Goal: Transaction & Acquisition: Purchase product/service

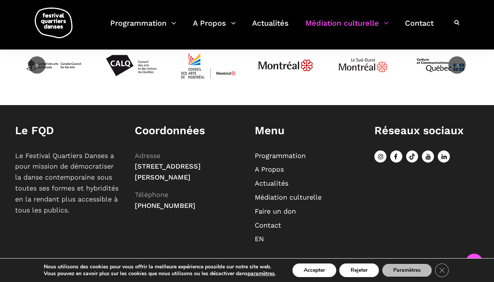
scroll to position [646, 0]
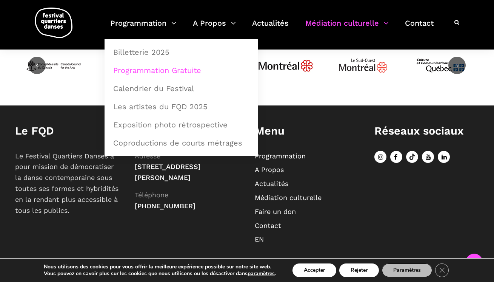
click at [137, 71] on link "Programmation Gratuite" at bounding box center [181, 70] width 145 height 17
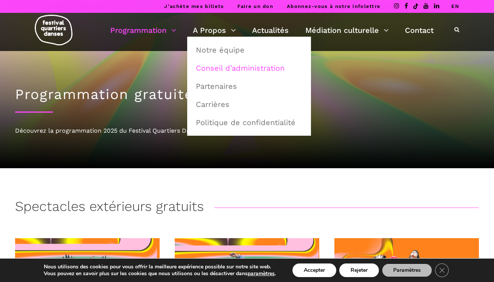
click at [208, 69] on link "Conseil d’administration" at bounding box center [248, 67] width 115 height 17
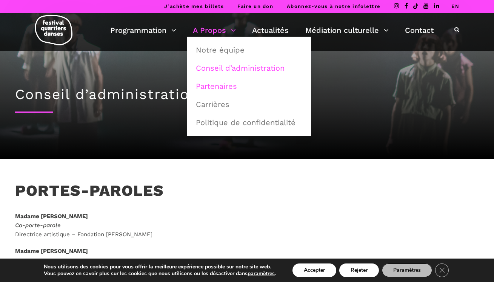
click at [209, 87] on link "Partenaires" at bounding box center [248, 85] width 115 height 17
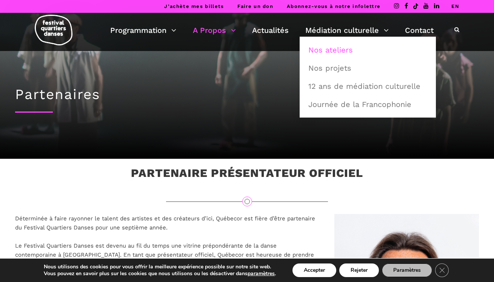
click at [337, 48] on link "Nos ateliers" at bounding box center [368, 49] width 128 height 17
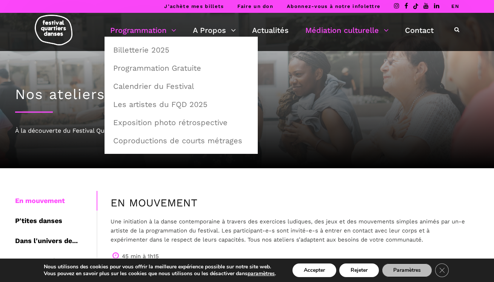
click at [141, 30] on link "Programmation" at bounding box center [143, 30] width 66 height 13
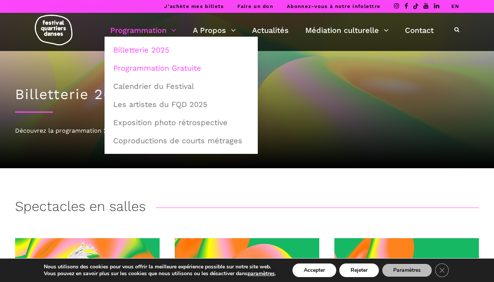
click at [141, 66] on link "Programmation Gratuite" at bounding box center [181, 67] width 145 height 17
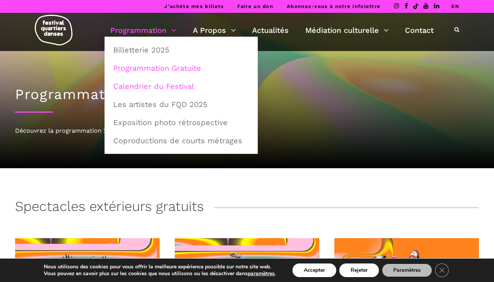
click at [134, 82] on link "Calendrier du Festival" at bounding box center [181, 85] width 145 height 17
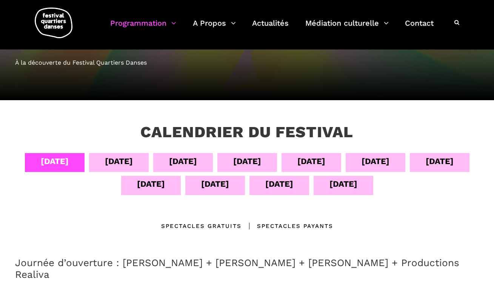
scroll to position [72, 0]
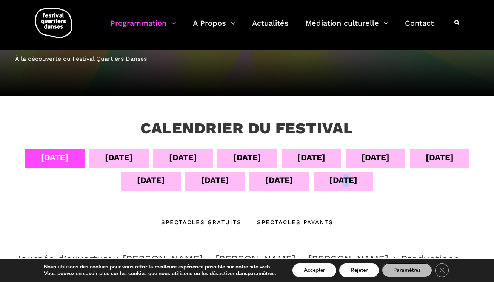
click at [357, 177] on div "[DATE]" at bounding box center [344, 179] width 28 height 13
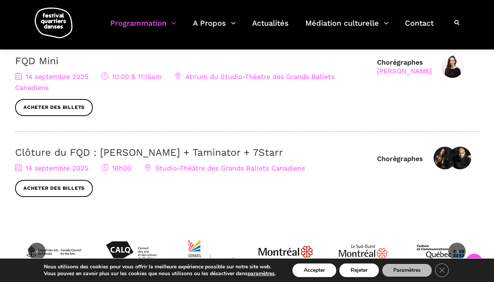
scroll to position [270, 0]
click at [231, 166] on span "Studio-Théâtre des Grands Ballets Canadiens" at bounding box center [225, 167] width 160 height 8
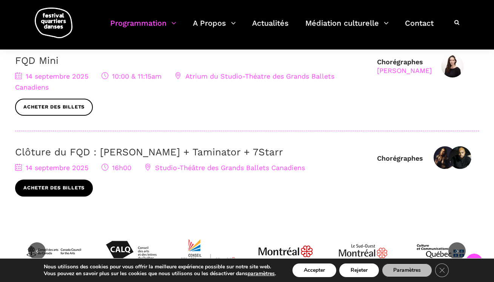
click at [59, 181] on link "Acheter des billets" at bounding box center [54, 187] width 78 height 17
